Goal: Task Accomplishment & Management: Use online tool/utility

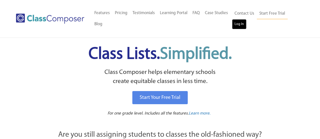
click at [237, 24] on link "Log In" at bounding box center [239, 24] width 14 height 10
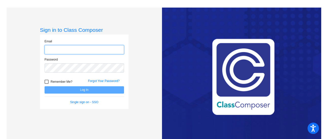
type input "jodi.massack@lcps.org"
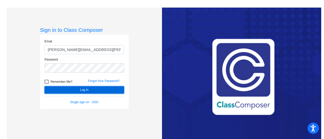
click at [91, 88] on button "Log In" at bounding box center [84, 89] width 79 height 7
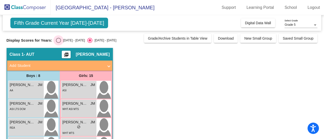
click at [58, 40] on div "Select an option" at bounding box center [58, 40] width 5 height 5
click at [58, 43] on input "2024 - 2025" at bounding box center [58, 43] width 0 height 0
radio input "true"
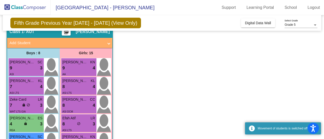
scroll to position [27, 0]
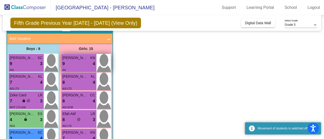
click at [82, 63] on div "9 lock do_not_disturb_alt 4" at bounding box center [78, 64] width 33 height 7
